Goal: Information Seeking & Learning: Check status

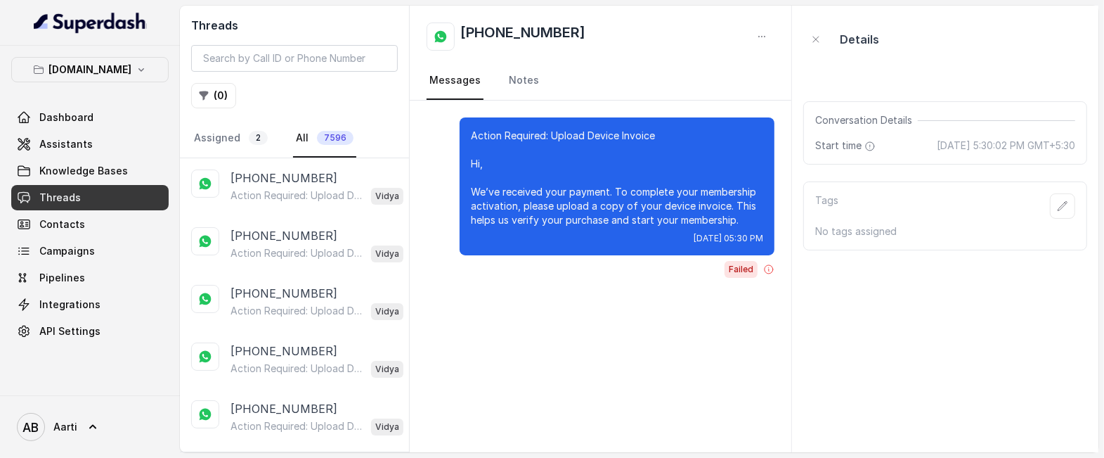
scroll to position [8079, 0]
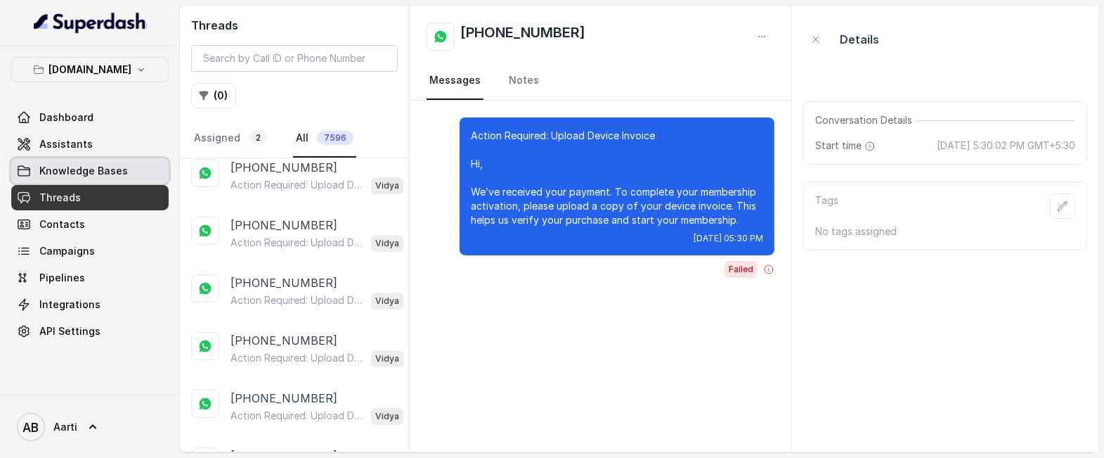
click at [56, 173] on span "Knowledge Bases" at bounding box center [83, 171] width 89 height 14
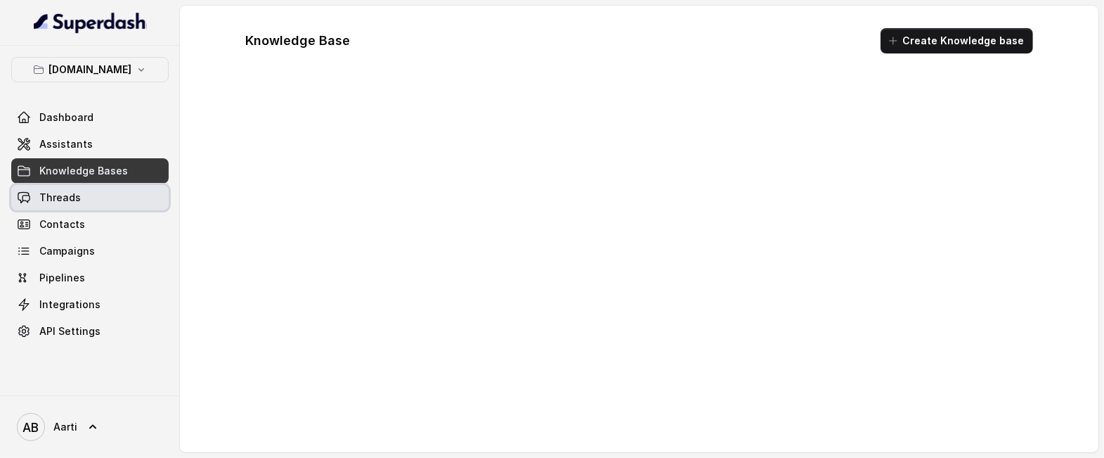
click at [61, 194] on span "Threads" at bounding box center [59, 197] width 41 height 14
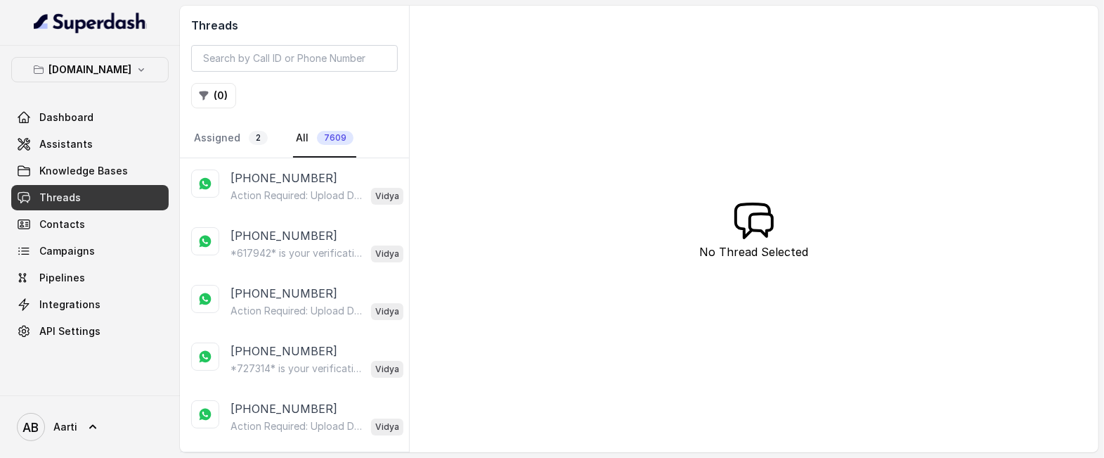
click at [80, 199] on link "Threads" at bounding box center [89, 197] width 157 height 25
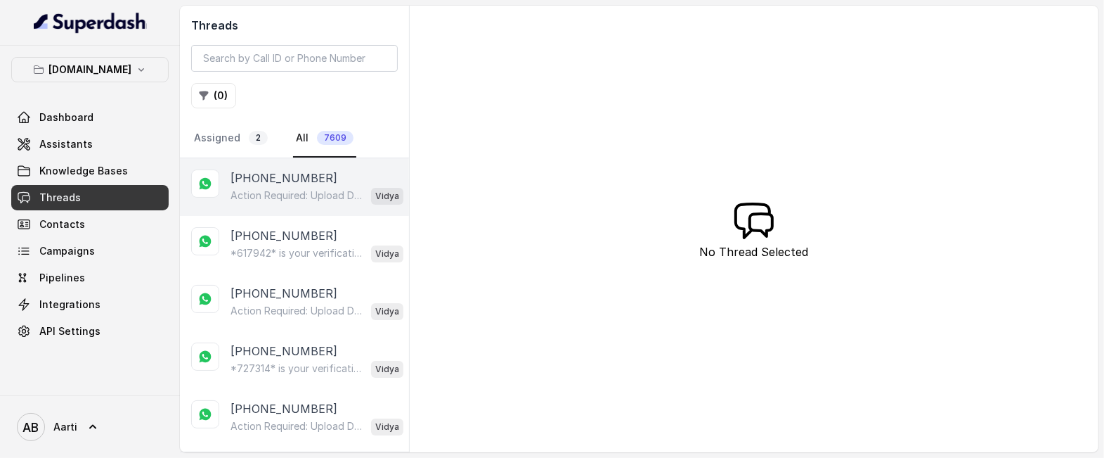
click at [271, 198] on p "Action Required: Upload Device Invoice Hi, We’ve received your payment. To comp…" at bounding box center [298, 195] width 135 height 14
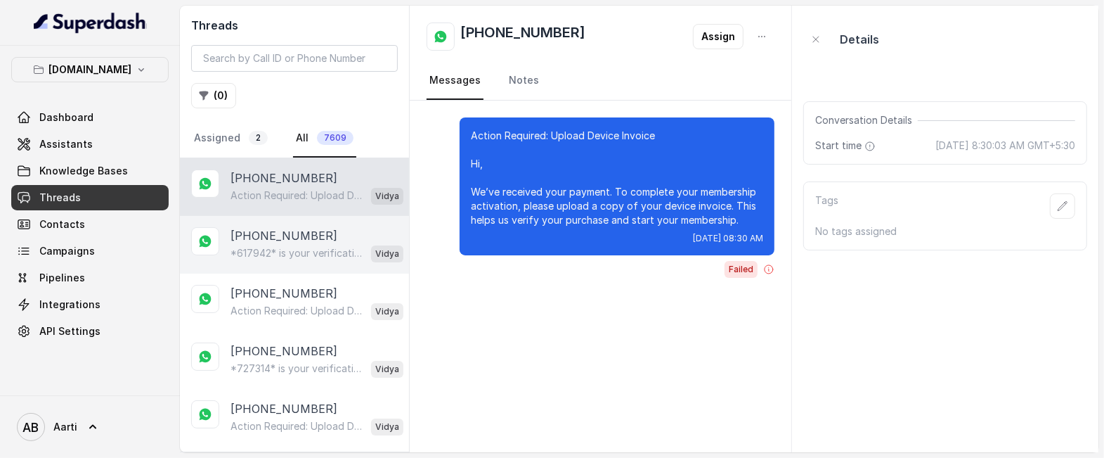
click at [265, 247] on p "*617942* is your verification code. For your security, do not share this code." at bounding box center [298, 253] width 135 height 14
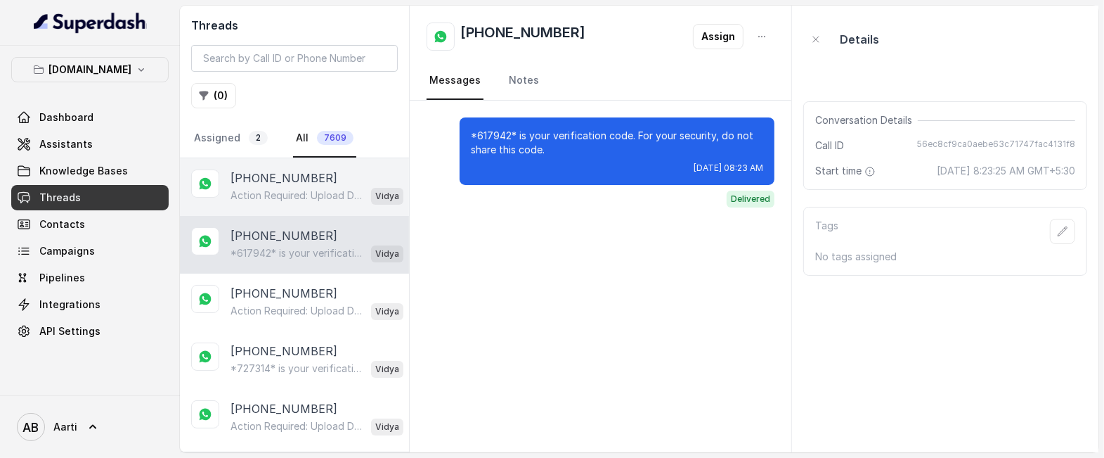
click at [264, 197] on p "Action Required: Upload Device Invoice Hi, We’ve received your payment. To comp…" at bounding box center [298, 195] width 135 height 14
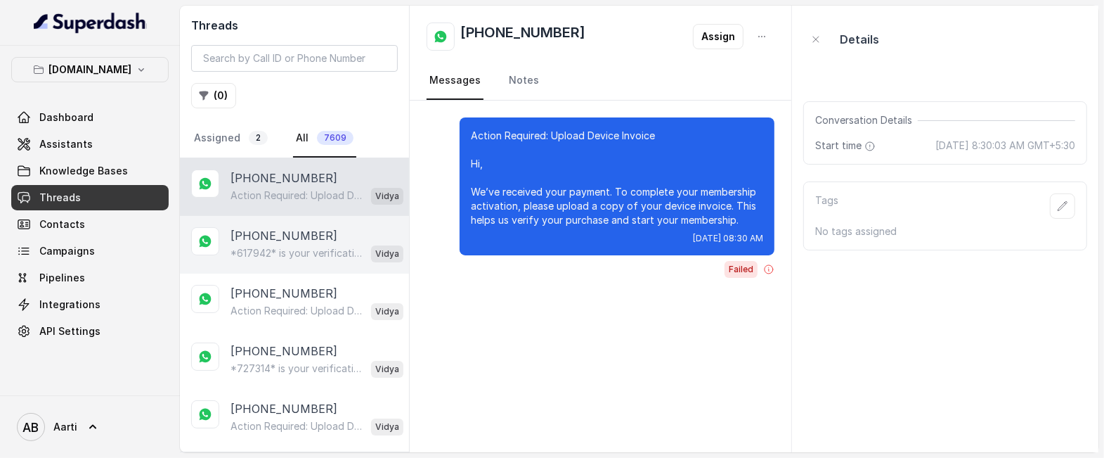
click at [270, 237] on p "[PHONE_NUMBER]" at bounding box center [284, 235] width 107 height 17
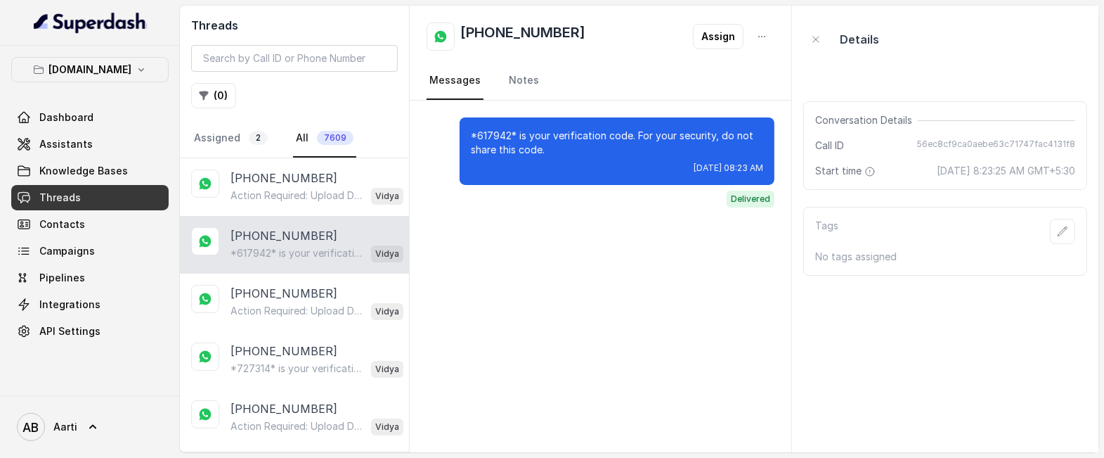
click at [256, 247] on p "*617942* is your verification code. For your security, do not share this code." at bounding box center [298, 253] width 135 height 14
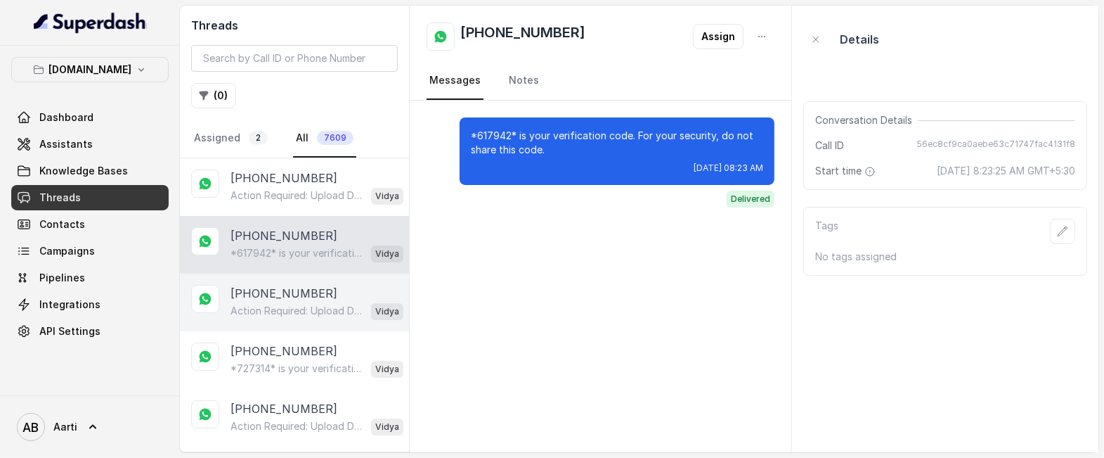
click at [259, 285] on p "[PHONE_NUMBER]" at bounding box center [284, 293] width 107 height 17
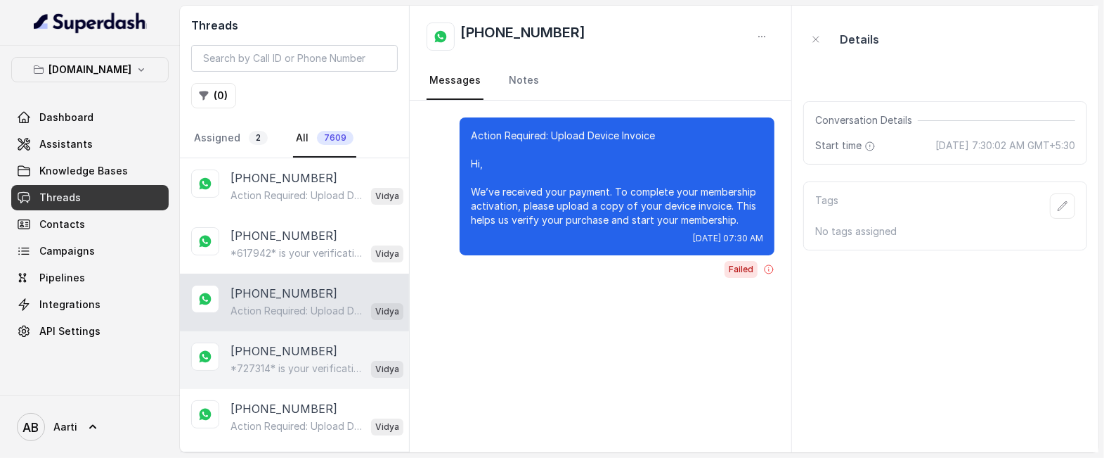
click at [254, 344] on p "[PHONE_NUMBER]" at bounding box center [284, 350] width 107 height 17
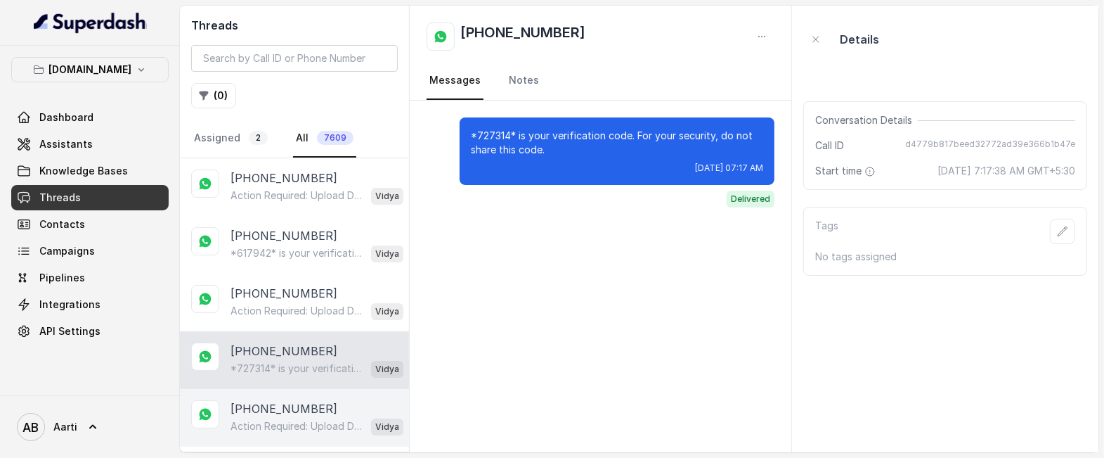
click at [259, 410] on p "[PHONE_NUMBER]" at bounding box center [284, 408] width 107 height 17
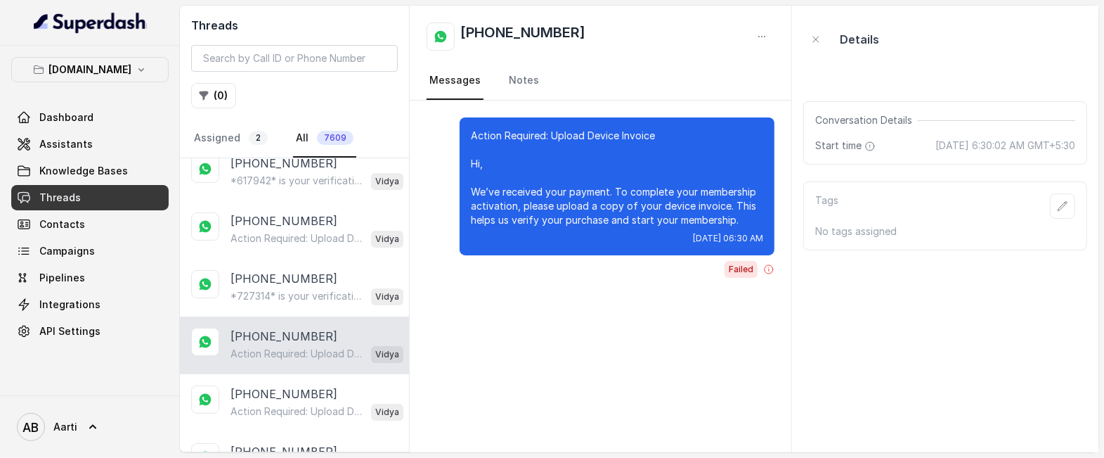
scroll to position [96, 0]
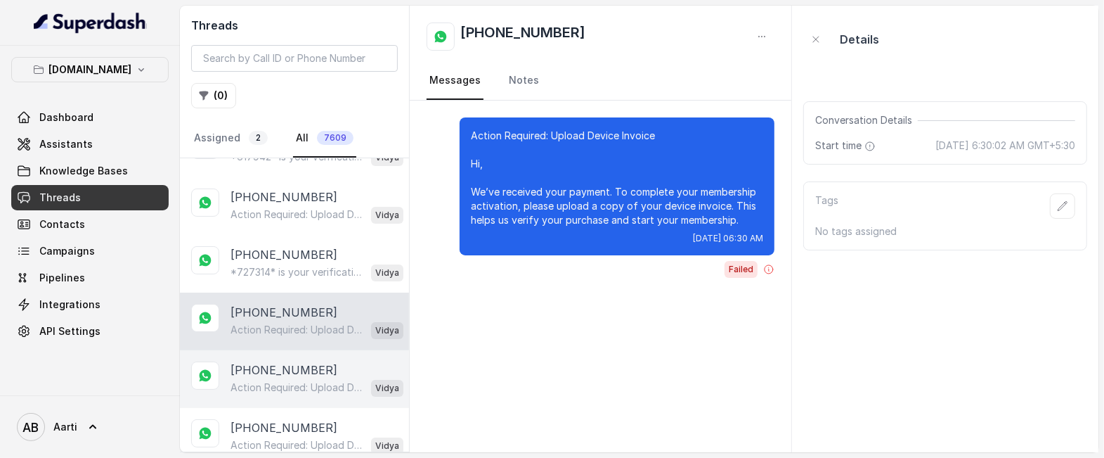
click at [260, 375] on p "[PHONE_NUMBER]" at bounding box center [284, 369] width 107 height 17
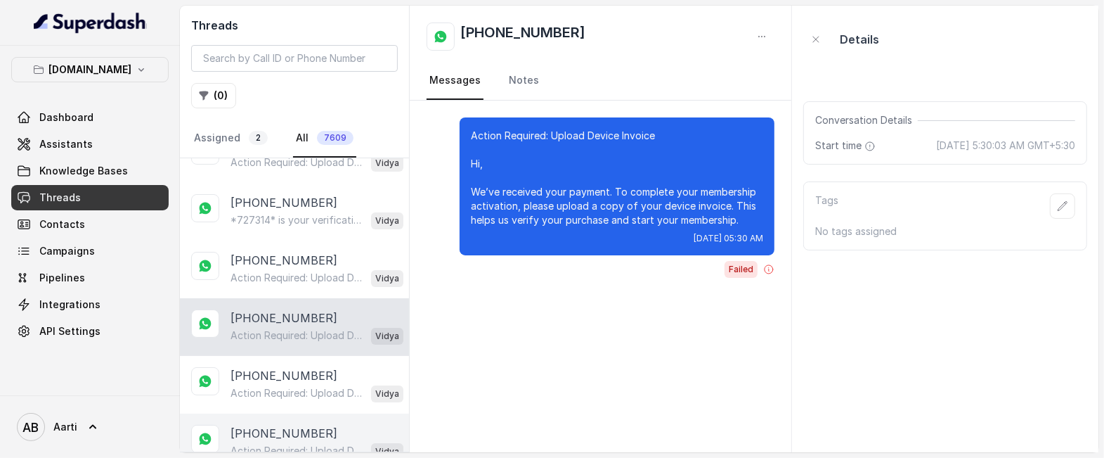
scroll to position [178, 0]
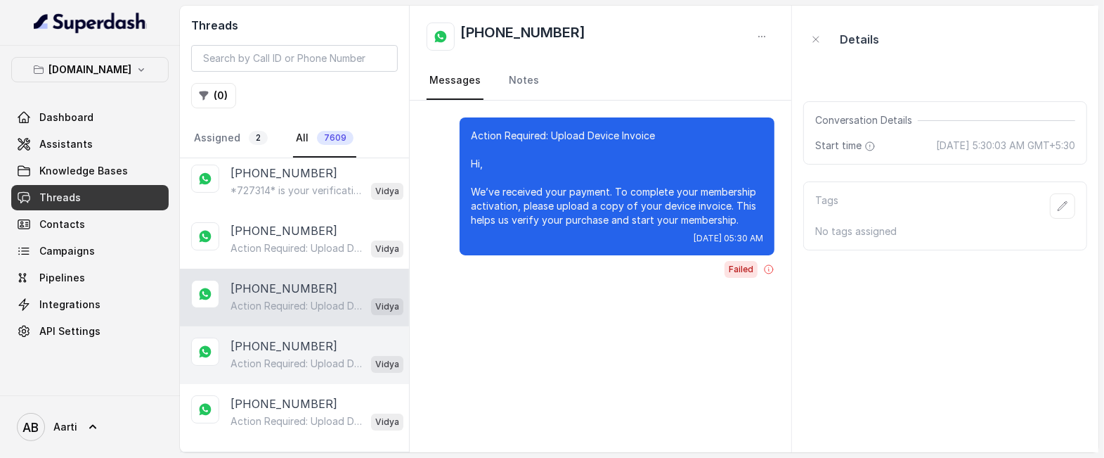
click at [267, 356] on p "Action Required: Upload Device Invoice Hi, We’ve received your payment. To comp…" at bounding box center [298, 363] width 135 height 14
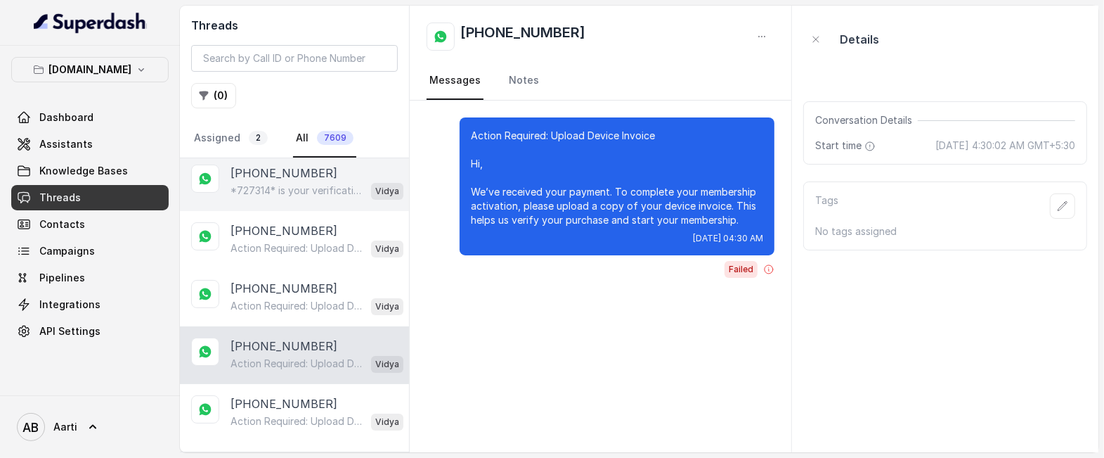
click at [294, 189] on p "*727314* is your verification code. For your security, do not share this code." at bounding box center [298, 190] width 135 height 14
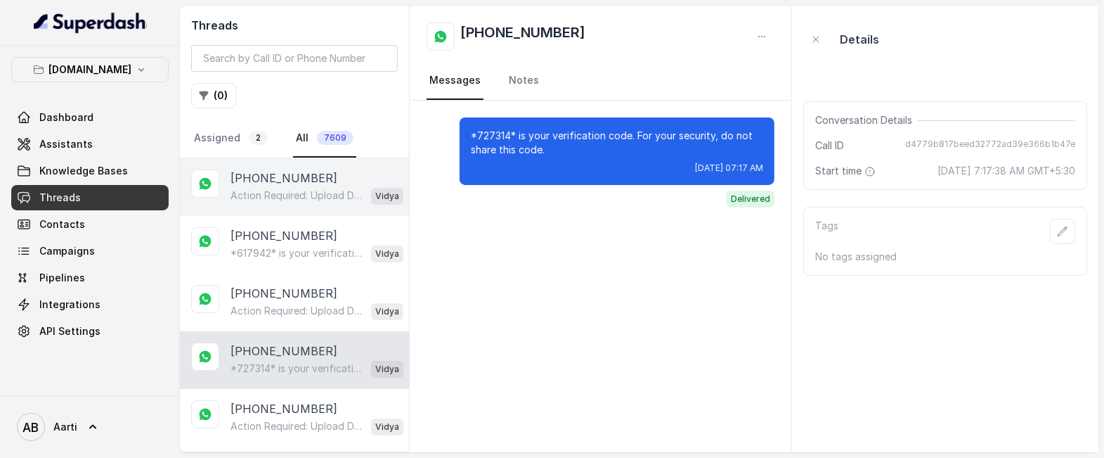
click at [280, 181] on p "[PHONE_NUMBER]" at bounding box center [284, 177] width 107 height 17
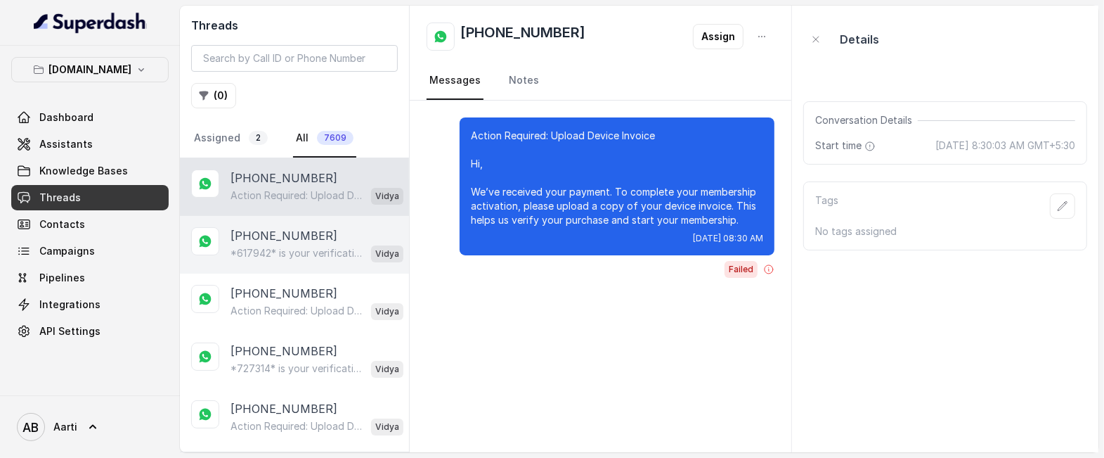
click at [261, 245] on div "*617942* is your verification code. For your security, do not share this code. …" at bounding box center [317, 253] width 173 height 18
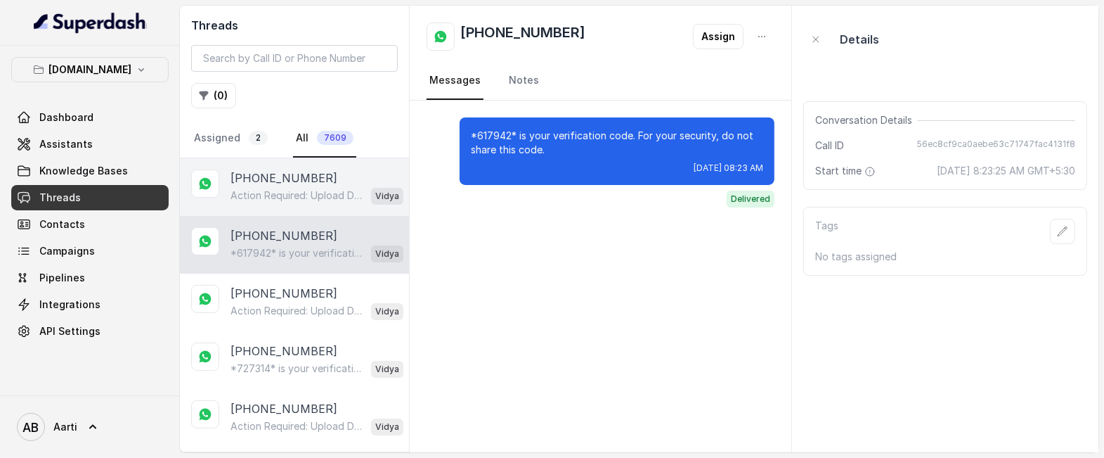
click at [290, 175] on p "[PHONE_NUMBER]" at bounding box center [284, 177] width 107 height 17
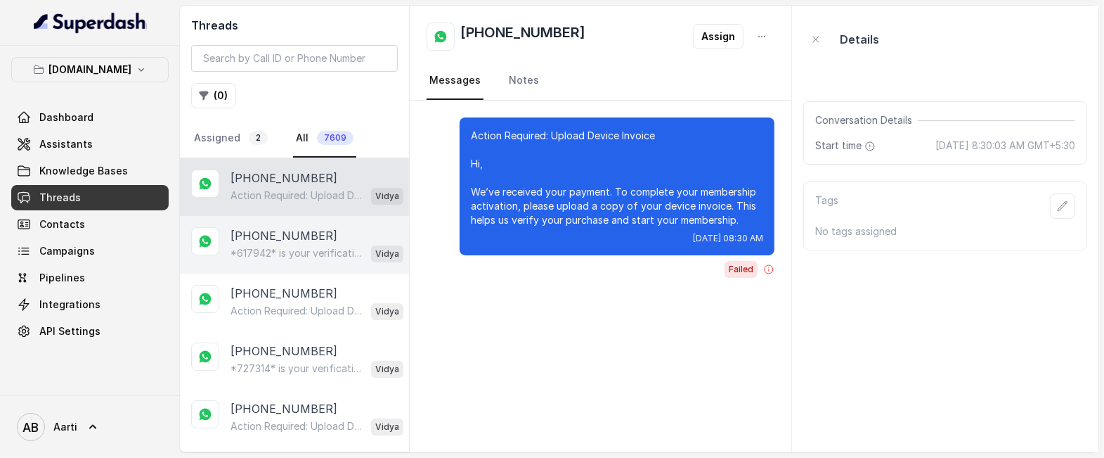
click at [282, 242] on p "[PHONE_NUMBER]" at bounding box center [284, 235] width 107 height 17
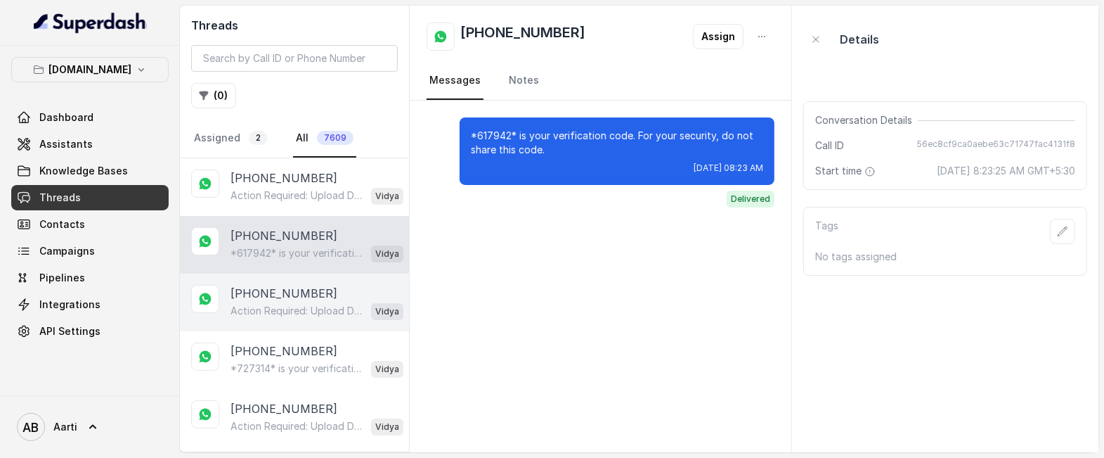
click at [275, 291] on p "[PHONE_NUMBER]" at bounding box center [284, 293] width 107 height 17
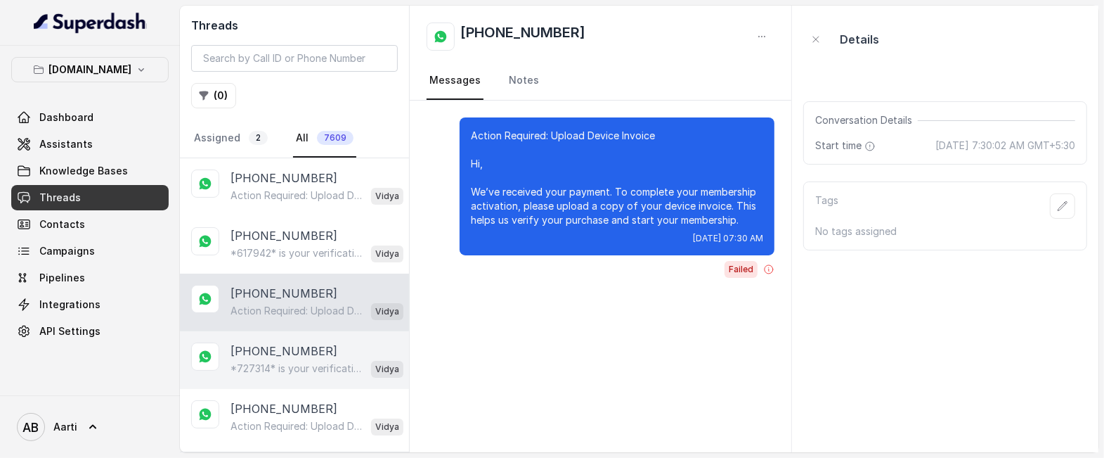
click at [272, 350] on p "[PHONE_NUMBER]" at bounding box center [284, 350] width 107 height 17
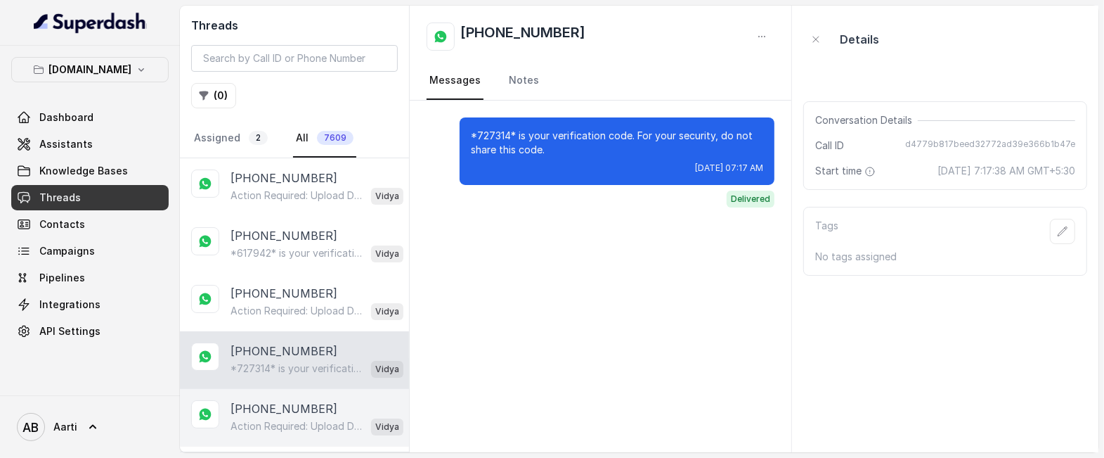
click at [268, 396] on div "+917742425111678 Action Required: Upload Device Invoice Hi, We’ve received your…" at bounding box center [294, 418] width 229 height 58
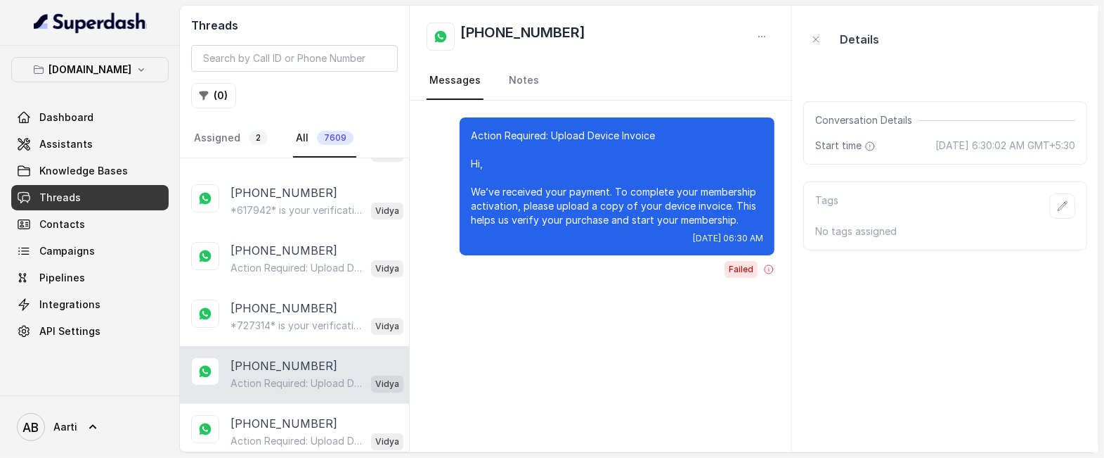
scroll to position [68, 0]
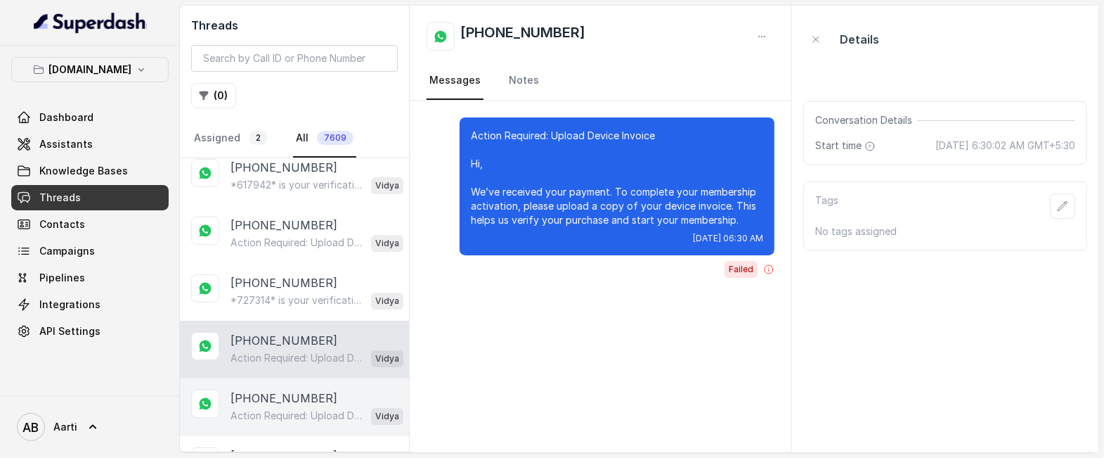
click at [269, 402] on p "[PHONE_NUMBER]" at bounding box center [284, 397] width 107 height 17
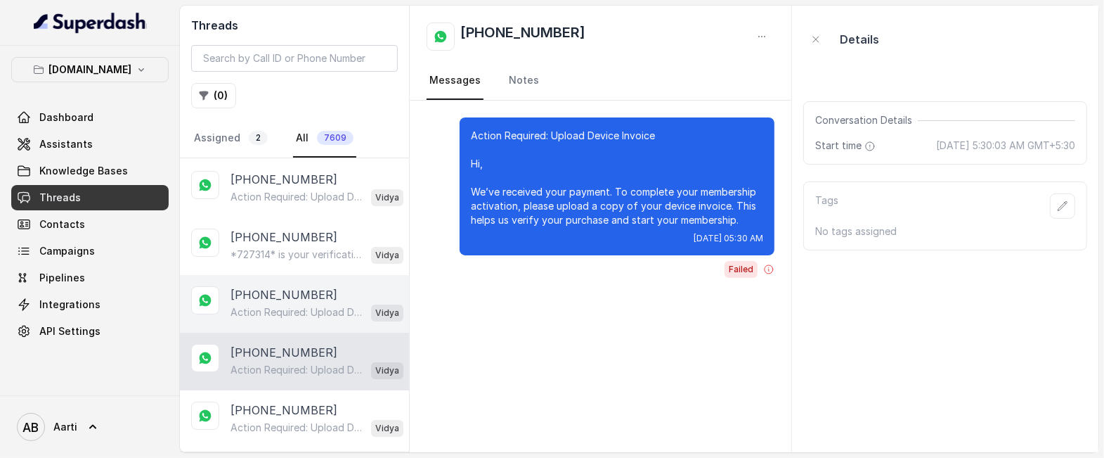
scroll to position [190, 0]
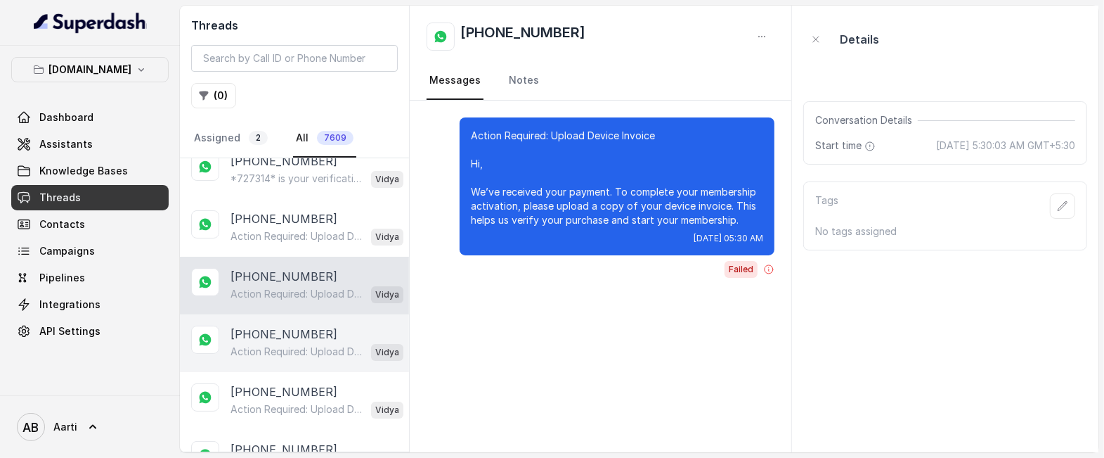
click at [292, 336] on p "[PHONE_NUMBER]" at bounding box center [284, 333] width 107 height 17
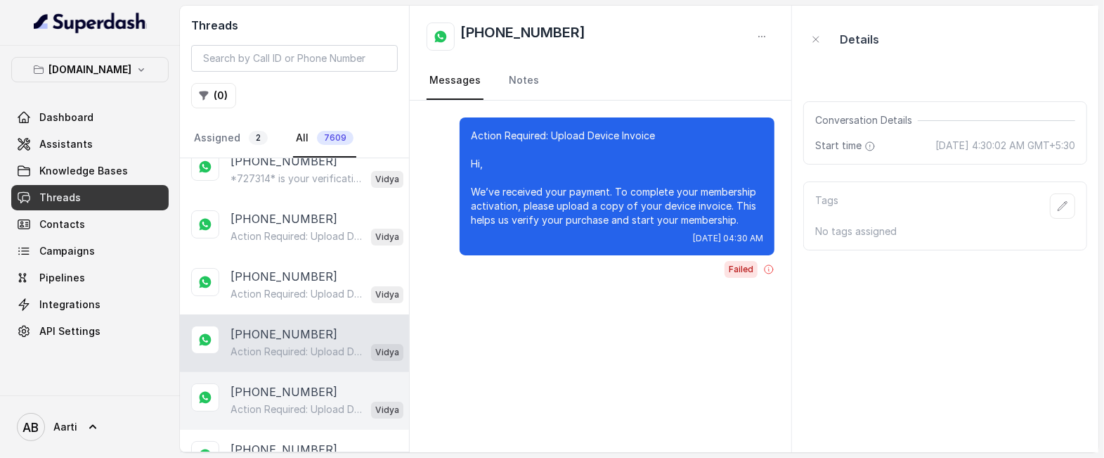
click at [277, 393] on p "[PHONE_NUMBER]" at bounding box center [284, 391] width 107 height 17
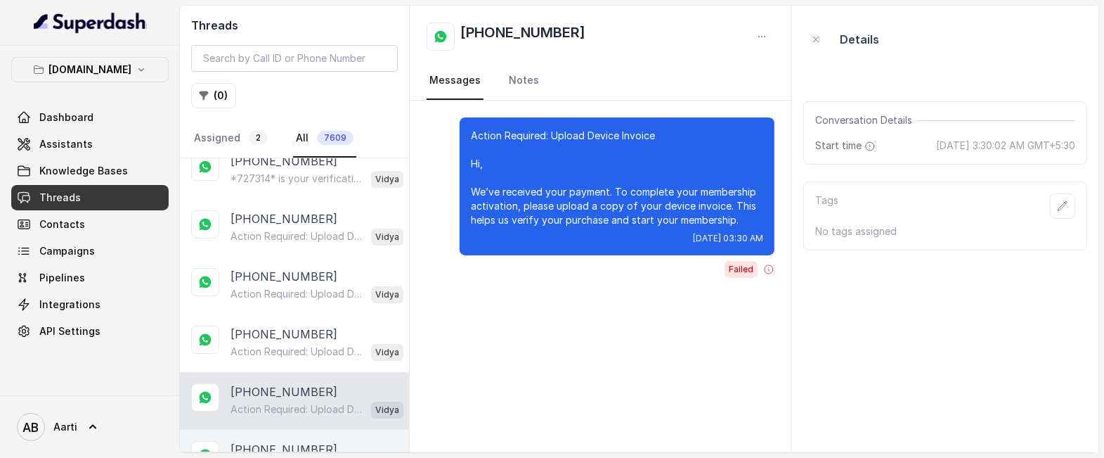
click at [270, 445] on p "[PHONE_NUMBER]" at bounding box center [284, 449] width 107 height 17
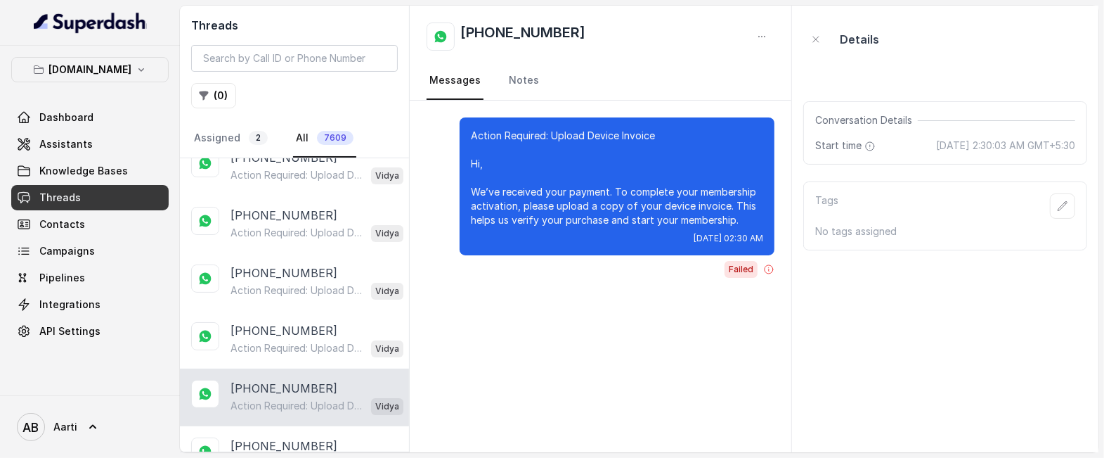
scroll to position [261, 0]
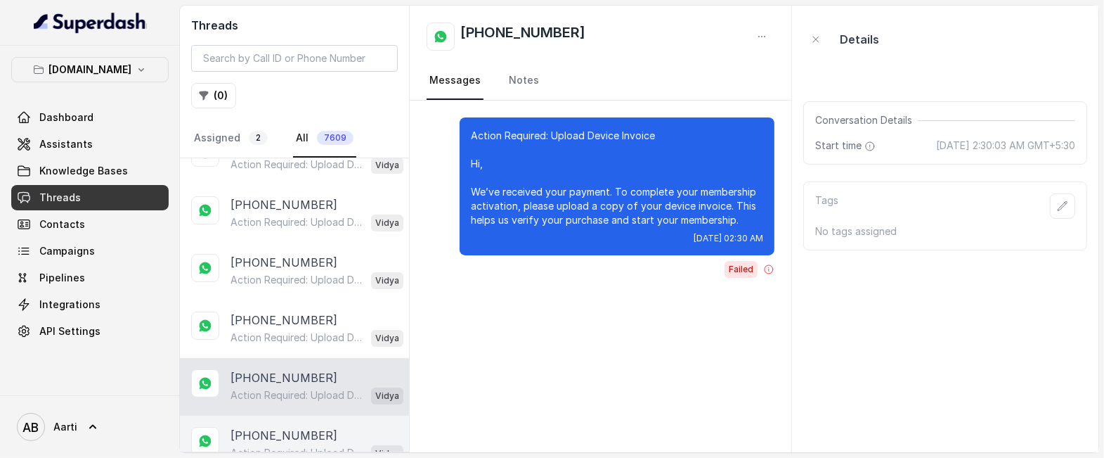
click at [270, 427] on p "[PHONE_NUMBER]" at bounding box center [284, 435] width 107 height 17
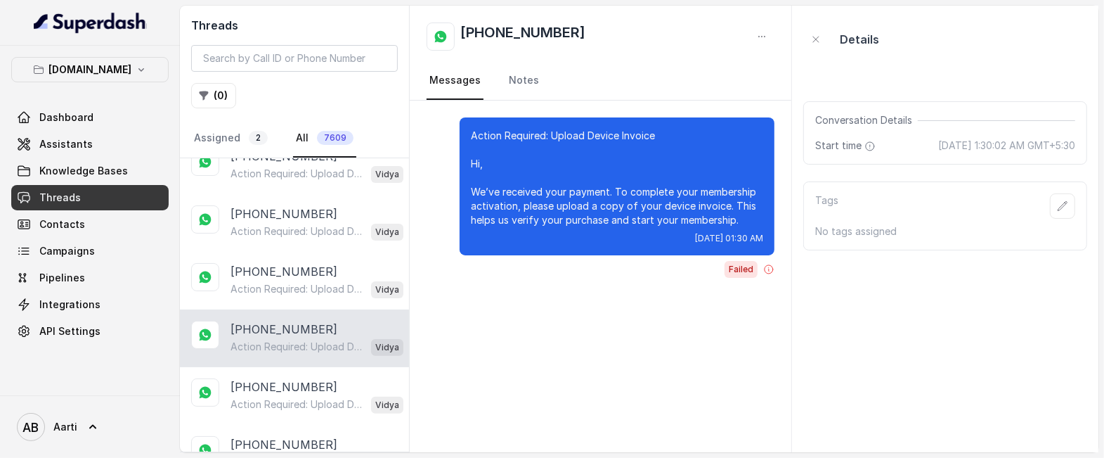
scroll to position [372, 0]
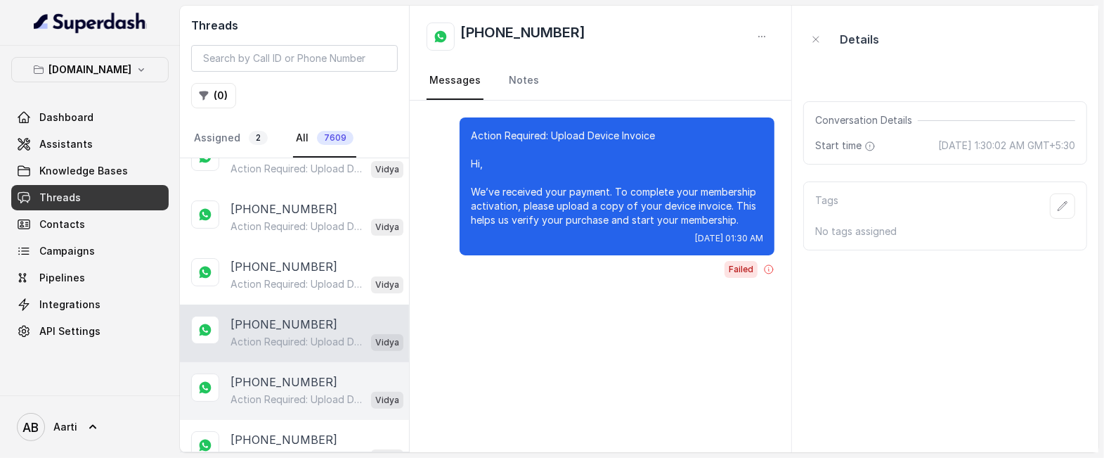
click at [285, 393] on p "Action Required: Upload Device Invoice Hi, We’ve received your payment. To comp…" at bounding box center [298, 399] width 135 height 14
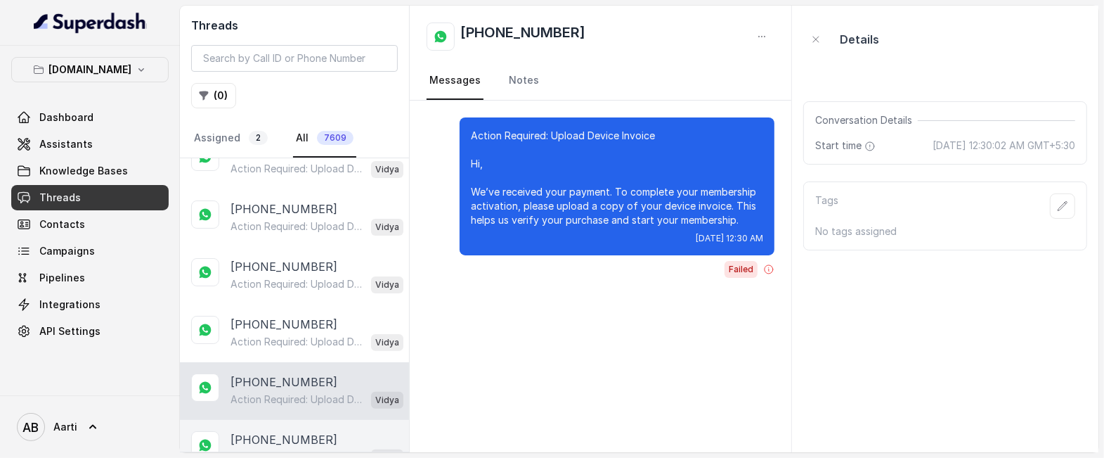
click at [273, 435] on p "[PHONE_NUMBER]" at bounding box center [284, 439] width 107 height 17
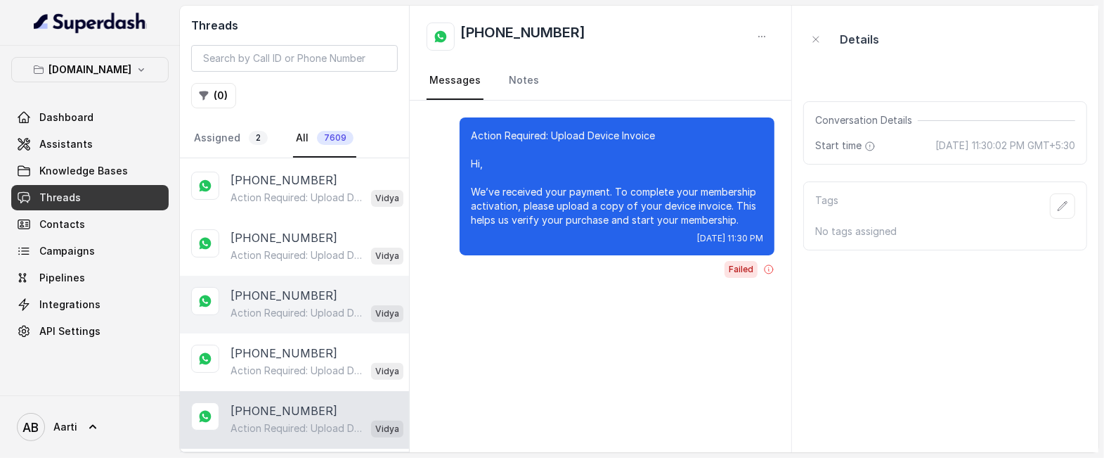
scroll to position [431, 0]
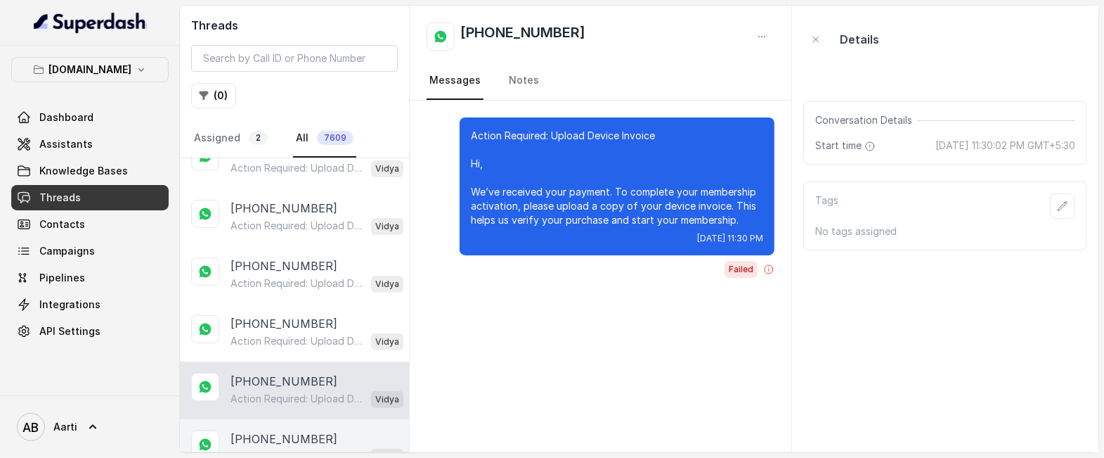
click at [266, 439] on p "[PHONE_NUMBER]" at bounding box center [284, 438] width 107 height 17
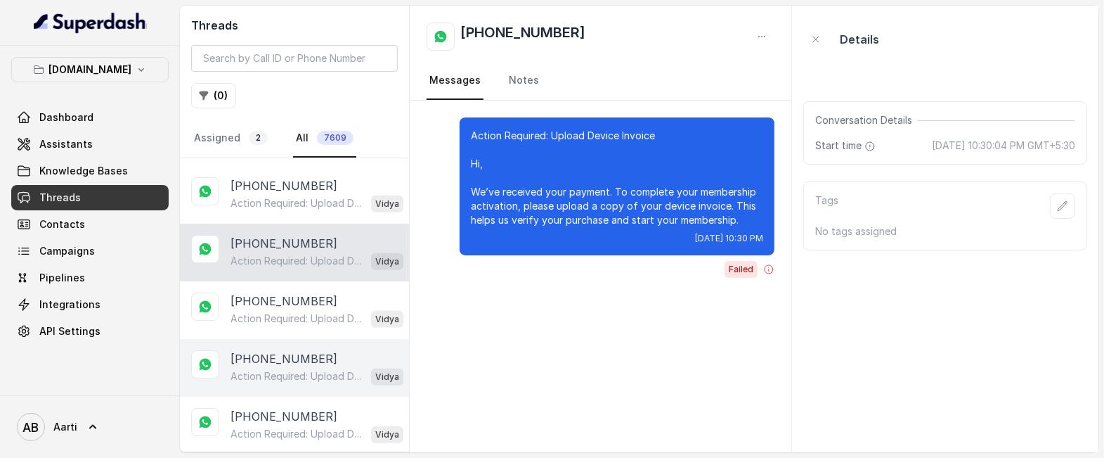
scroll to position [629, 0]
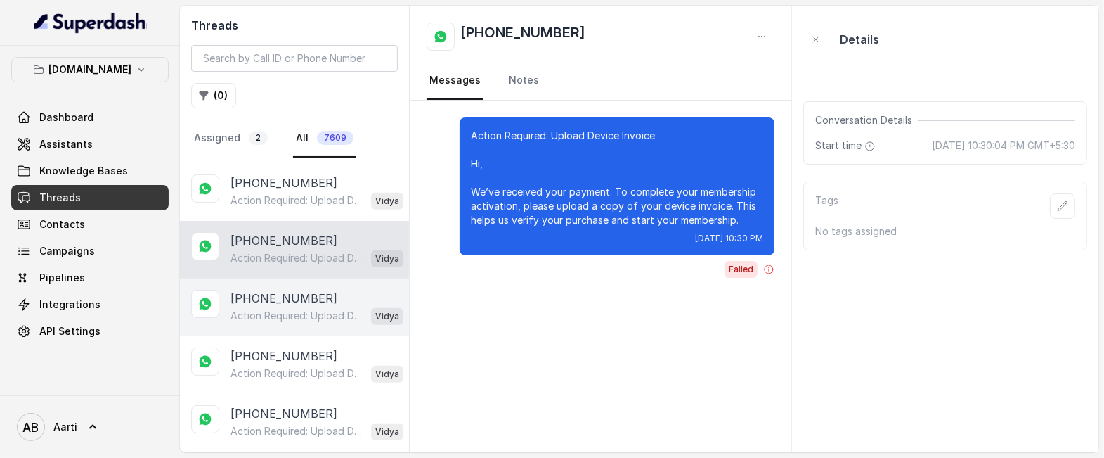
click at [292, 302] on p "[PHONE_NUMBER]" at bounding box center [284, 298] width 107 height 17
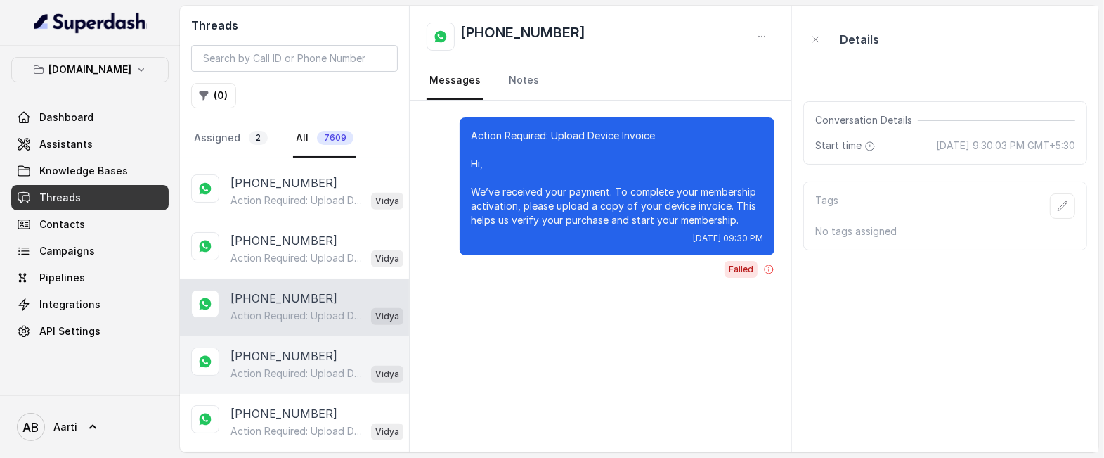
click at [283, 368] on p "Action Required: Upload Device Invoice Hi, We’ve received your payment. To comp…" at bounding box center [298, 373] width 135 height 14
